Goal: Task Accomplishment & Management: Use online tool/utility

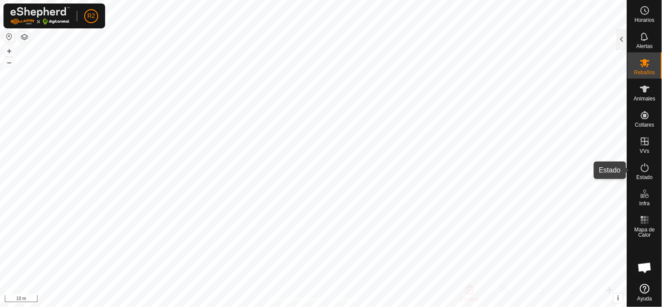
click at [650, 175] on span "Estado" at bounding box center [644, 176] width 16 height 5
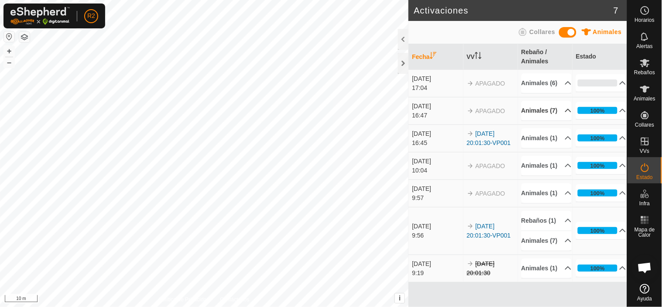
click at [556, 120] on p-accordion-header "Animales (7)" at bounding box center [546, 111] width 51 height 20
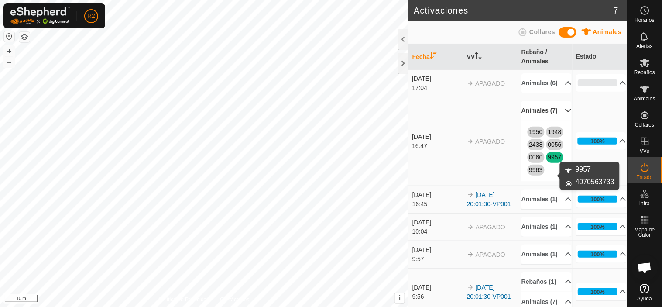
click at [554, 160] on link "9957" at bounding box center [555, 157] width 14 height 7
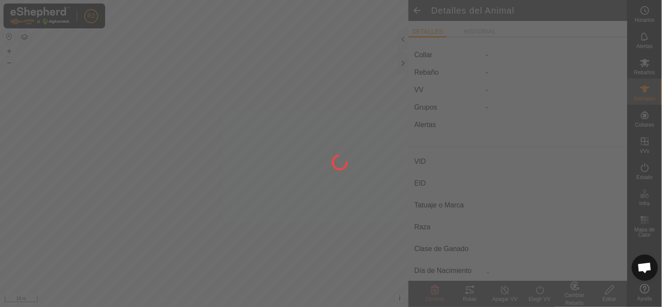
type input "9957"
type input "-"
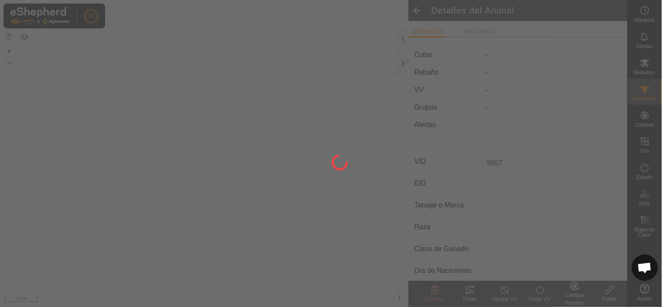
type input "0 kg"
type input "-"
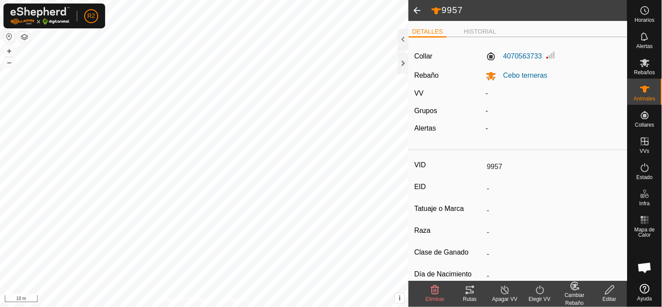
click at [426, 93] on div "VV" at bounding box center [446, 93] width 72 height 10
click at [416, 91] on label "VV" at bounding box center [418, 92] width 9 height 7
click at [476, 28] on li "HISTORIAL" at bounding box center [479, 32] width 39 height 10
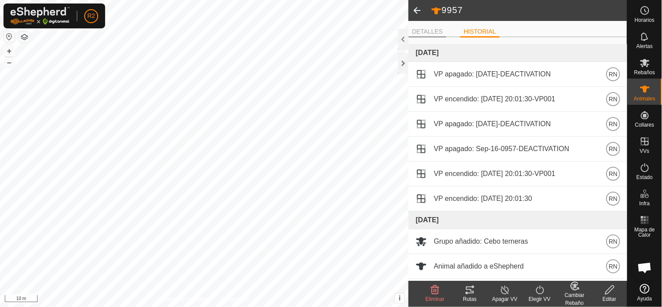
click at [428, 31] on li "DETALLES" at bounding box center [427, 32] width 38 height 10
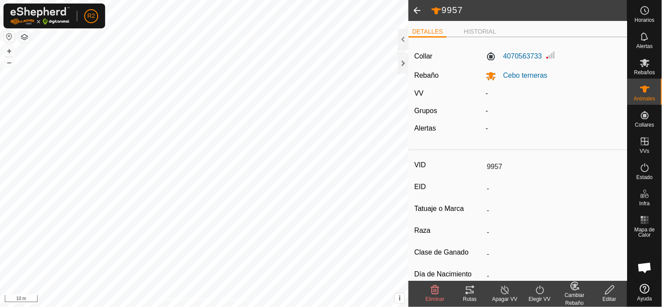
click at [416, 7] on span at bounding box center [416, 10] width 17 height 21
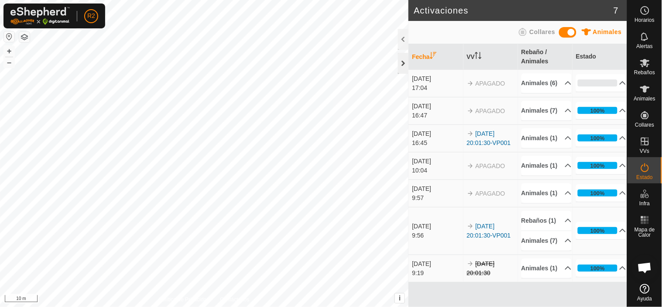
click at [401, 59] on div at bounding box center [403, 63] width 10 height 21
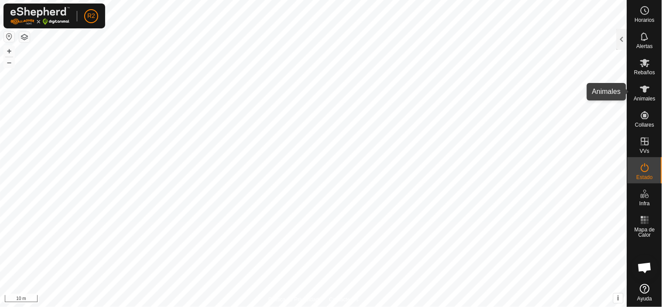
click at [642, 89] on icon at bounding box center [644, 89] width 10 height 10
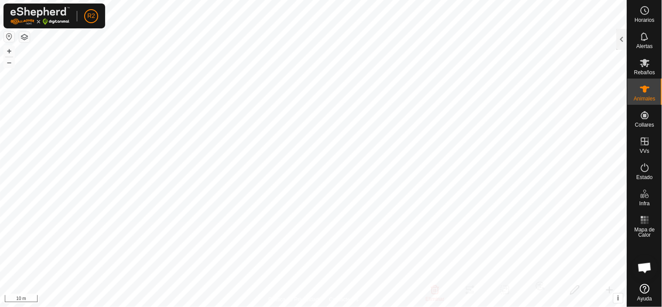
click at [640, 89] on icon at bounding box center [644, 89] width 10 height 10
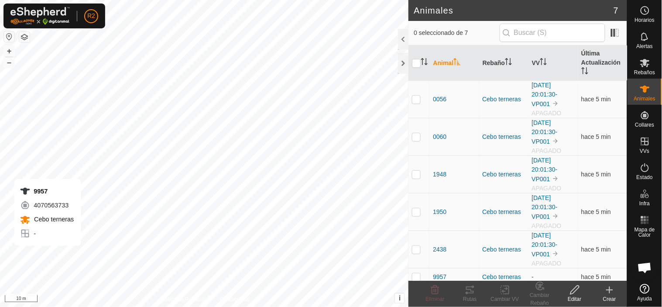
checkbox input "true"
click at [509, 291] on icon at bounding box center [504, 289] width 11 height 10
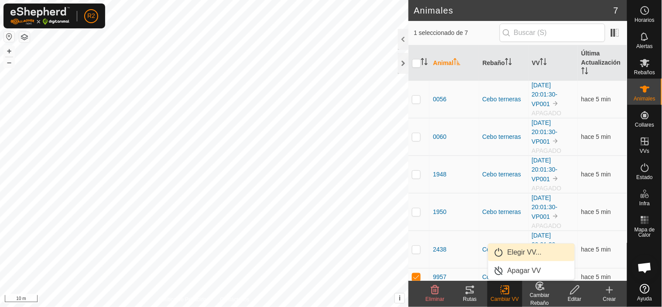
click at [518, 254] on link "Elegir VV..." at bounding box center [531, 251] width 86 height 17
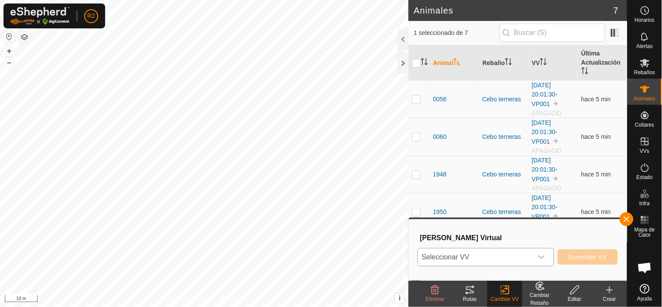
click at [542, 256] on icon "dropdown trigger" at bounding box center [541, 256] width 7 height 7
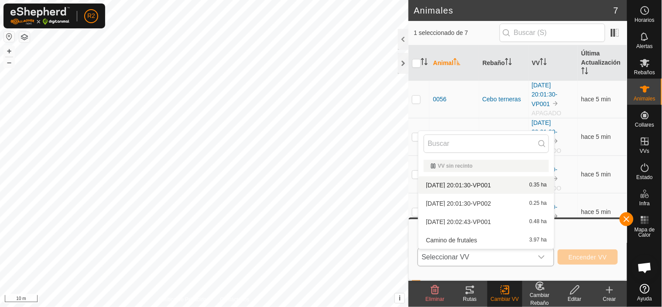
click at [489, 182] on li "2025-09-14 20:01:30-VP001 0.35 ha" at bounding box center [486, 184] width 136 height 17
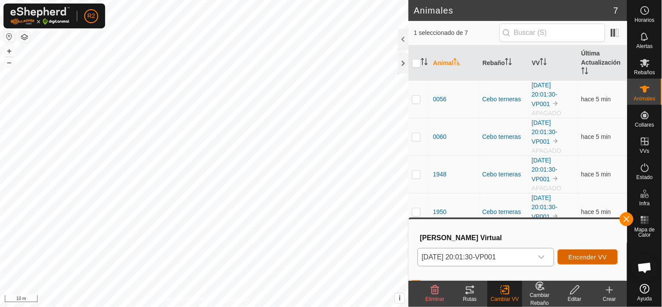
click at [579, 255] on span "Encender VV" at bounding box center [587, 256] width 38 height 7
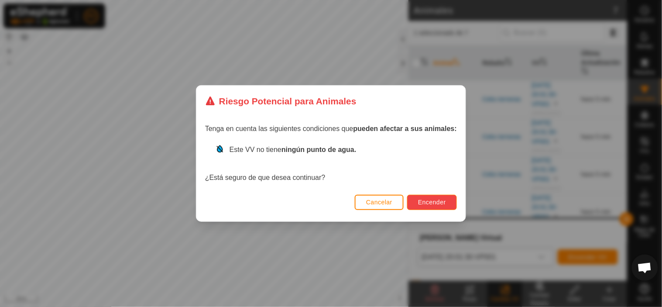
click at [445, 198] on span "Encender" at bounding box center [432, 201] width 28 height 7
